Goal: Transaction & Acquisition: Purchase product/service

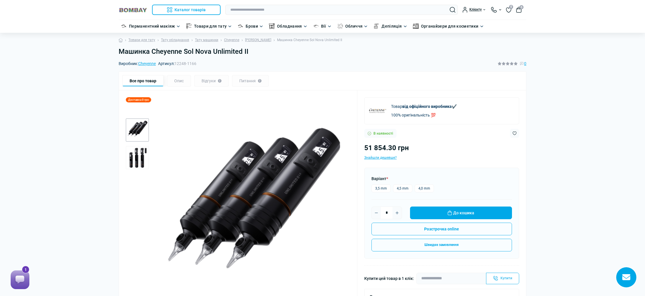
click at [139, 152] on img "2 / 2" at bounding box center [137, 157] width 23 height 23
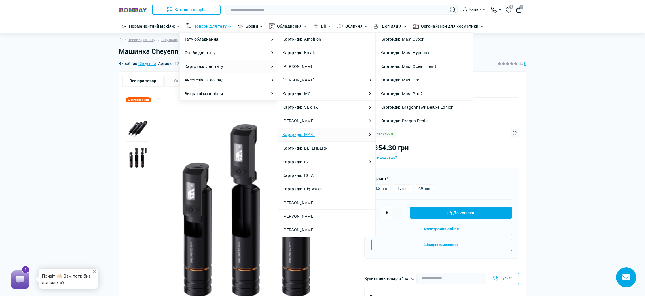
click at [315, 138] on link "Картриджі MAST" at bounding box center [299, 135] width 33 height 6
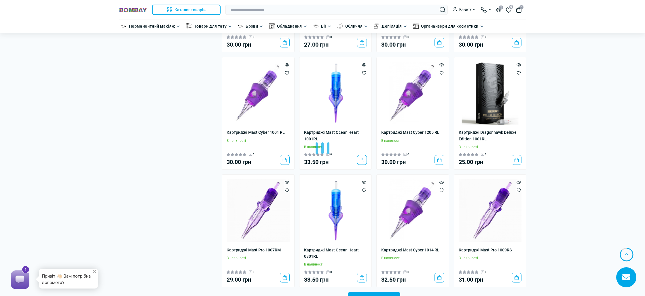
scroll to position [875, 0]
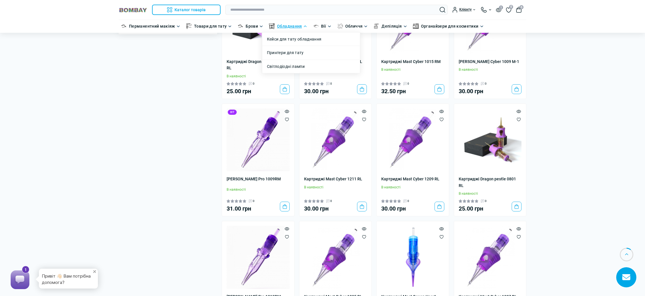
scroll to position [228, 0]
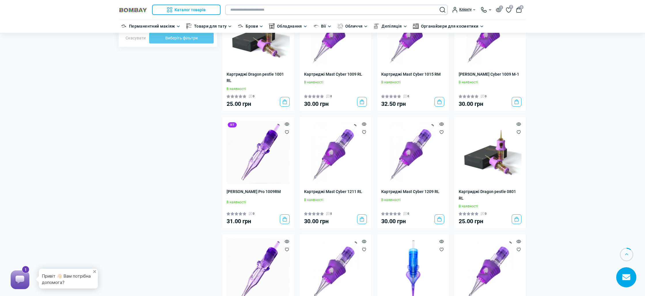
click at [275, 9] on input "text" at bounding box center [336, 10] width 223 height 10
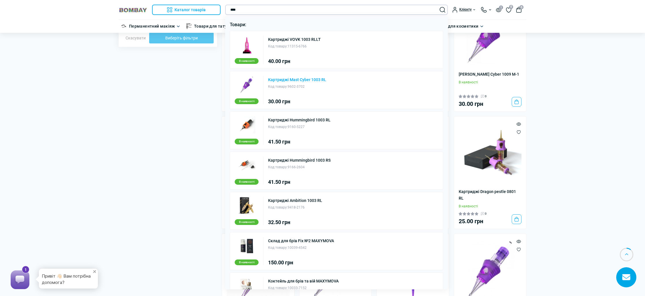
type input "****"
click at [319, 81] on link "Картриджі Mast Cyber 1003 RL" at bounding box center [297, 80] width 58 height 4
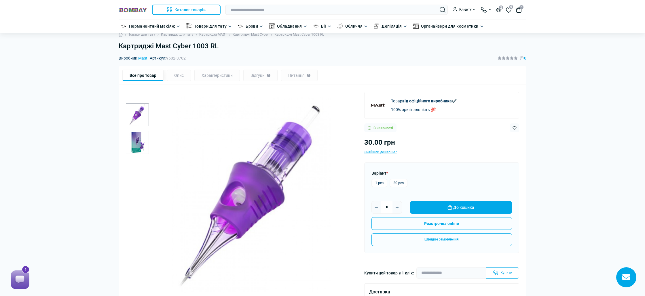
scroll to position [7, 0]
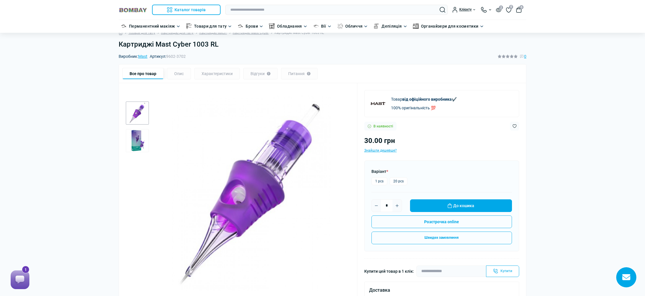
click at [145, 137] on img "2 / 2" at bounding box center [137, 140] width 23 height 23
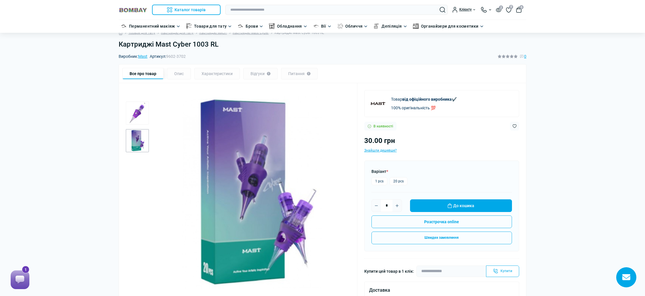
click at [339, 71] on div "Все про товар Опис Характеристики Відгуки 0 Питання 0" at bounding box center [322, 74] width 400 height 12
click at [400, 182] on label "20 pcs" at bounding box center [399, 181] width 18 height 8
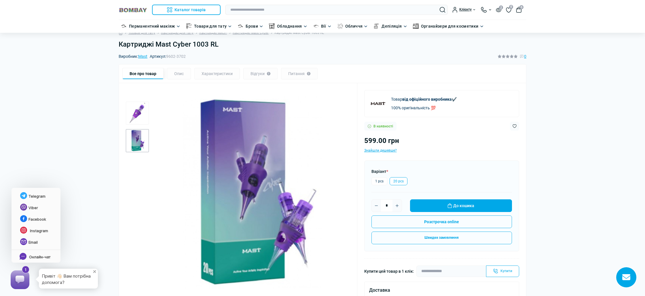
click at [94, 273] on button "+" at bounding box center [94, 272] width 9 height 9
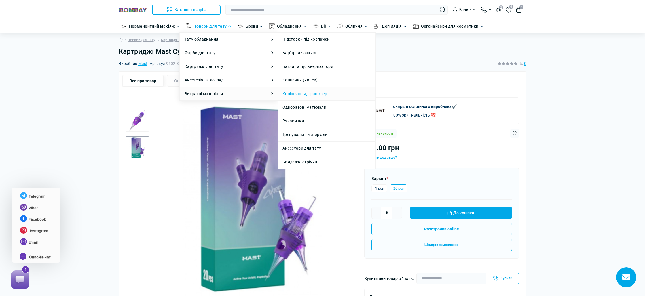
click at [303, 95] on link "Копіювання, трансфер" at bounding box center [305, 94] width 45 height 6
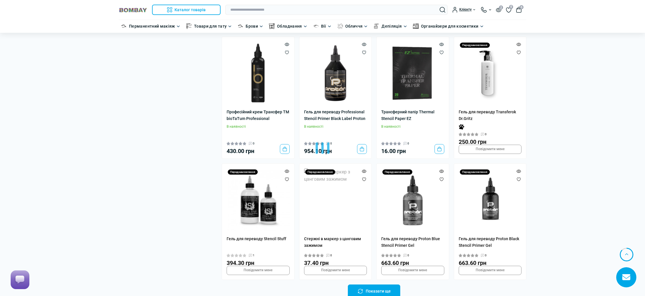
scroll to position [980, 0]
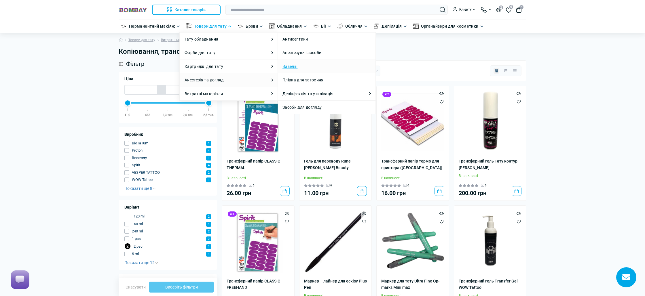
click at [292, 65] on link "Вазелін" at bounding box center [290, 66] width 15 height 6
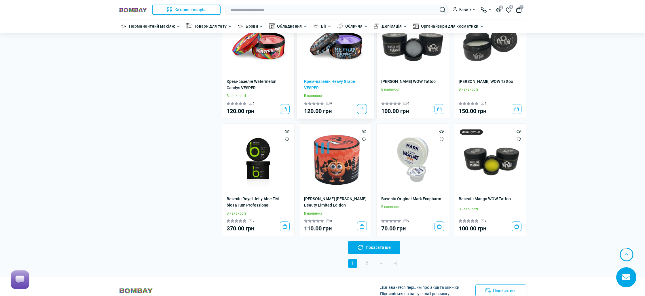
scroll to position [927, 0]
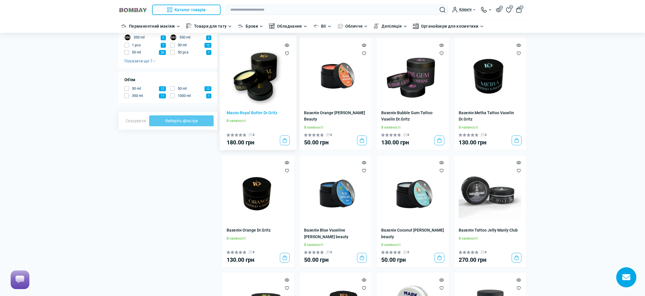
scroll to position [179, 0]
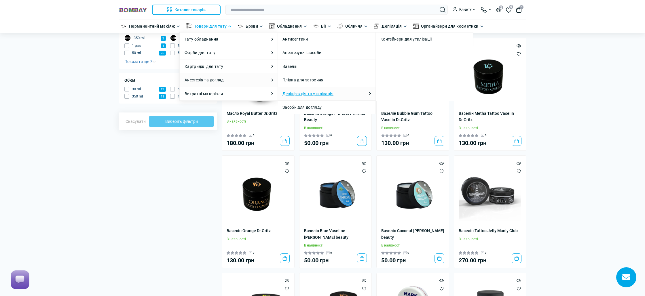
click at [318, 93] on link "Дезінфекція та утилізація" at bounding box center [308, 94] width 51 height 6
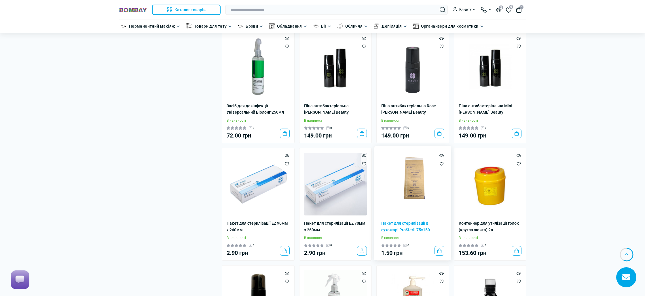
scroll to position [749, 0]
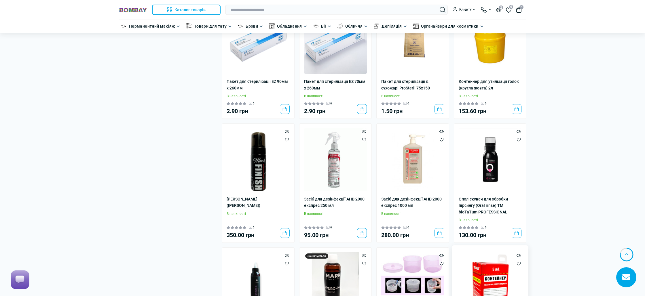
scroll to position [892, 0]
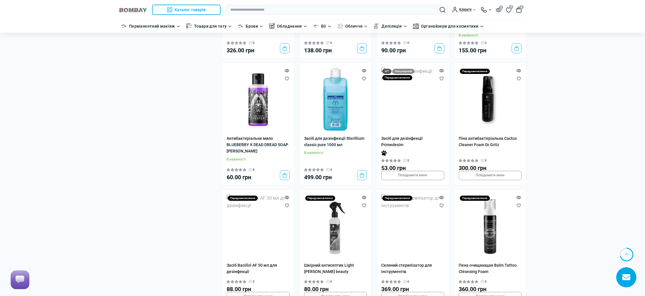
scroll to position [1302, 0]
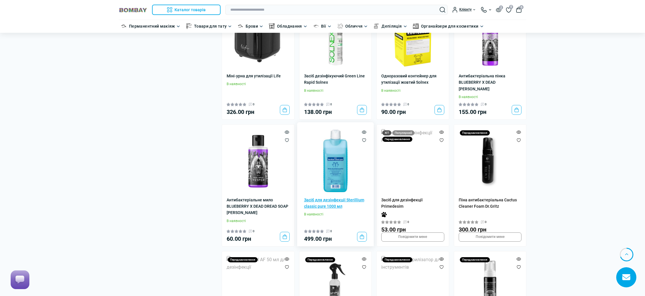
click at [333, 197] on link "Засіб для дезінфекції Sterillium сlassic pure 1000 мл" at bounding box center [335, 203] width 63 height 13
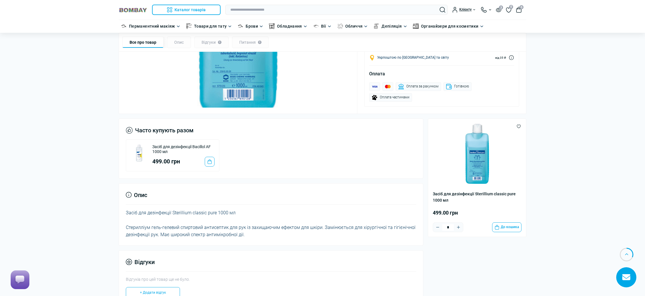
scroll to position [282, 0]
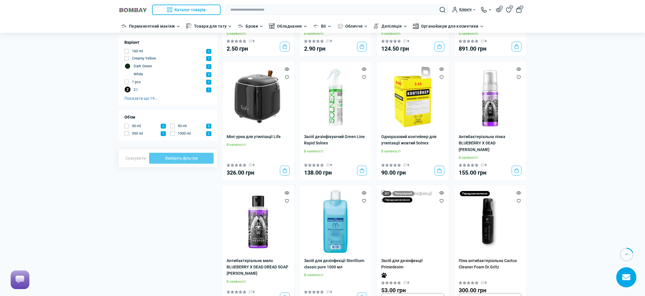
scroll to position [165, 0]
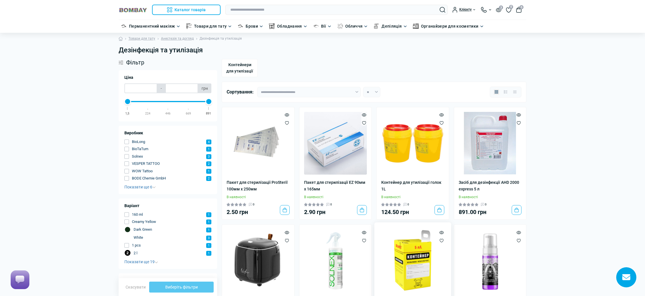
scroll to position [0, 0]
